Goal: Find specific page/section: Find specific page/section

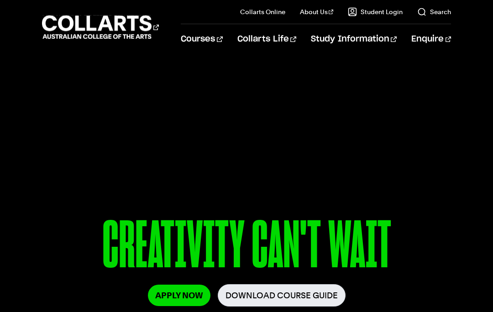
click at [316, 85] on link "Faculty" at bounding box center [331, 85] width 77 height 13
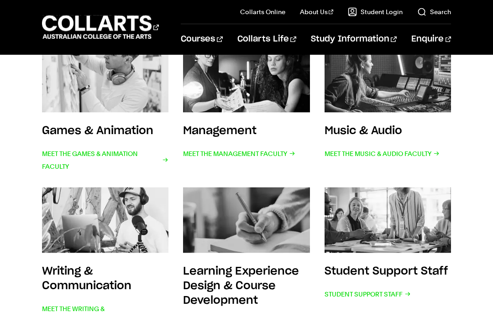
scroll to position [338, 0]
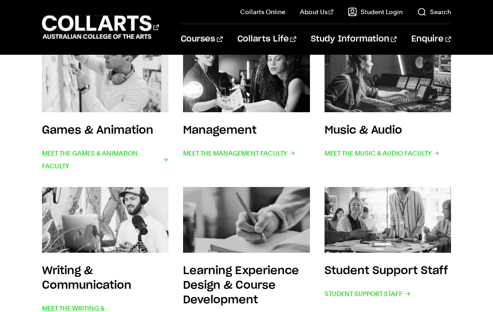
click at [373, 289] on span "Student Support Staff" at bounding box center [368, 294] width 86 height 13
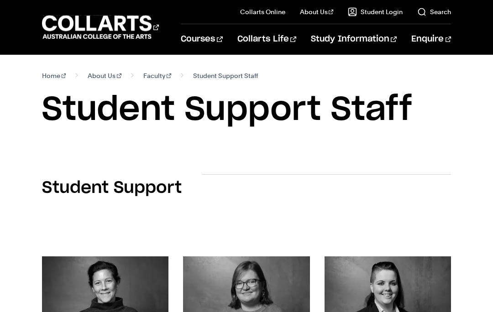
click at [316, 86] on link "Faculty" at bounding box center [331, 85] width 77 height 13
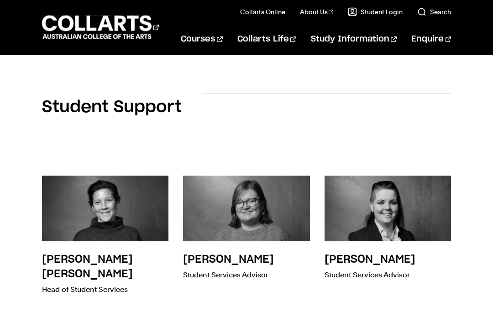
scroll to position [81, 0]
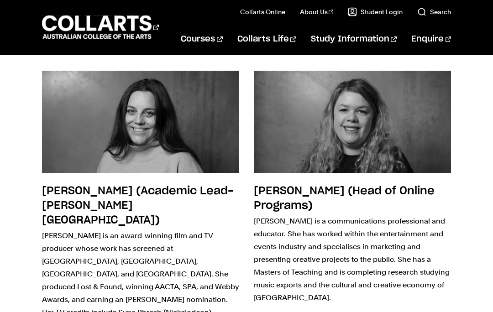
scroll to position [2643, 0]
